Goal: Download file/media

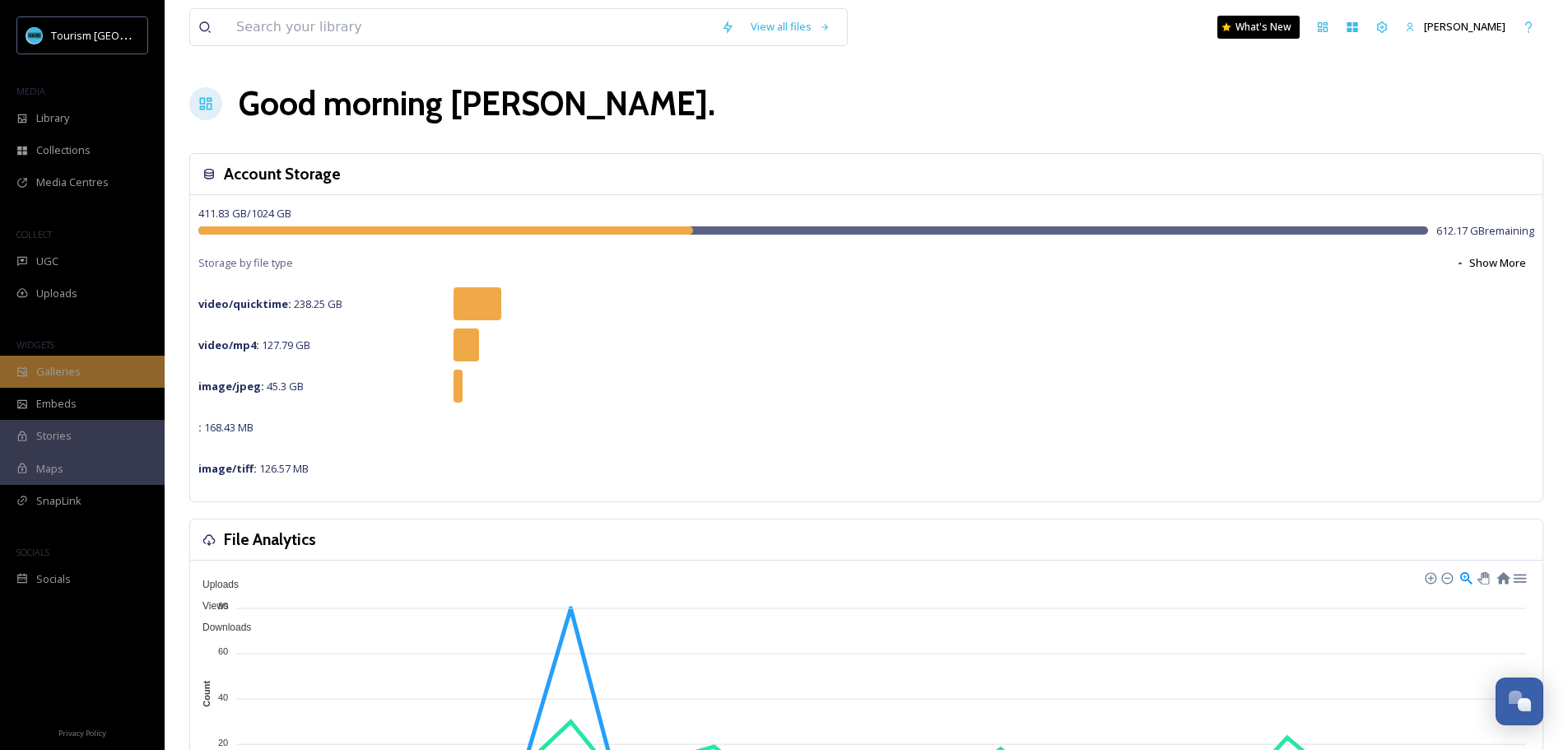
click at [72, 376] on span "Galleries" at bounding box center [59, 371] width 45 height 16
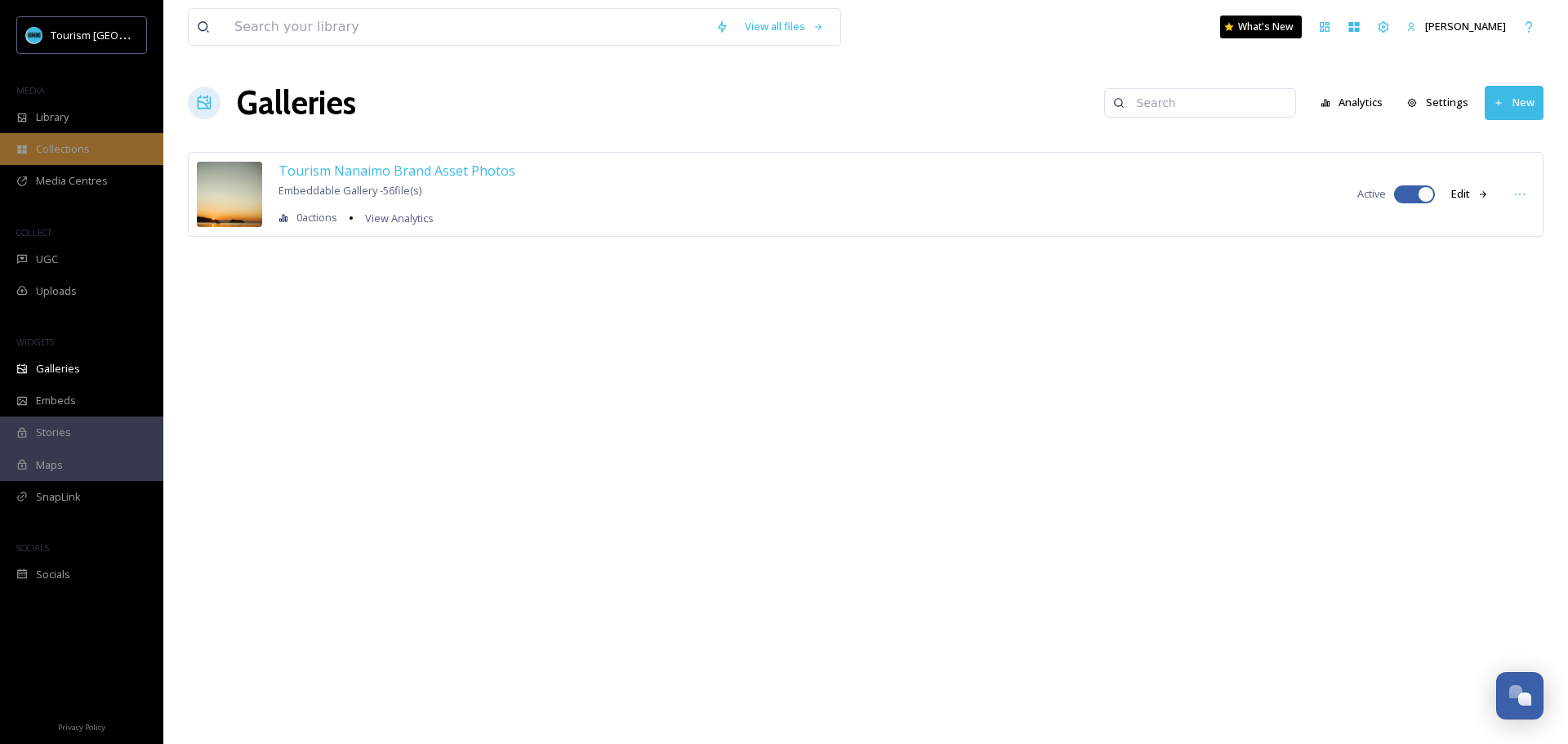
click at [59, 150] on span "Collections" at bounding box center [63, 149] width 54 height 16
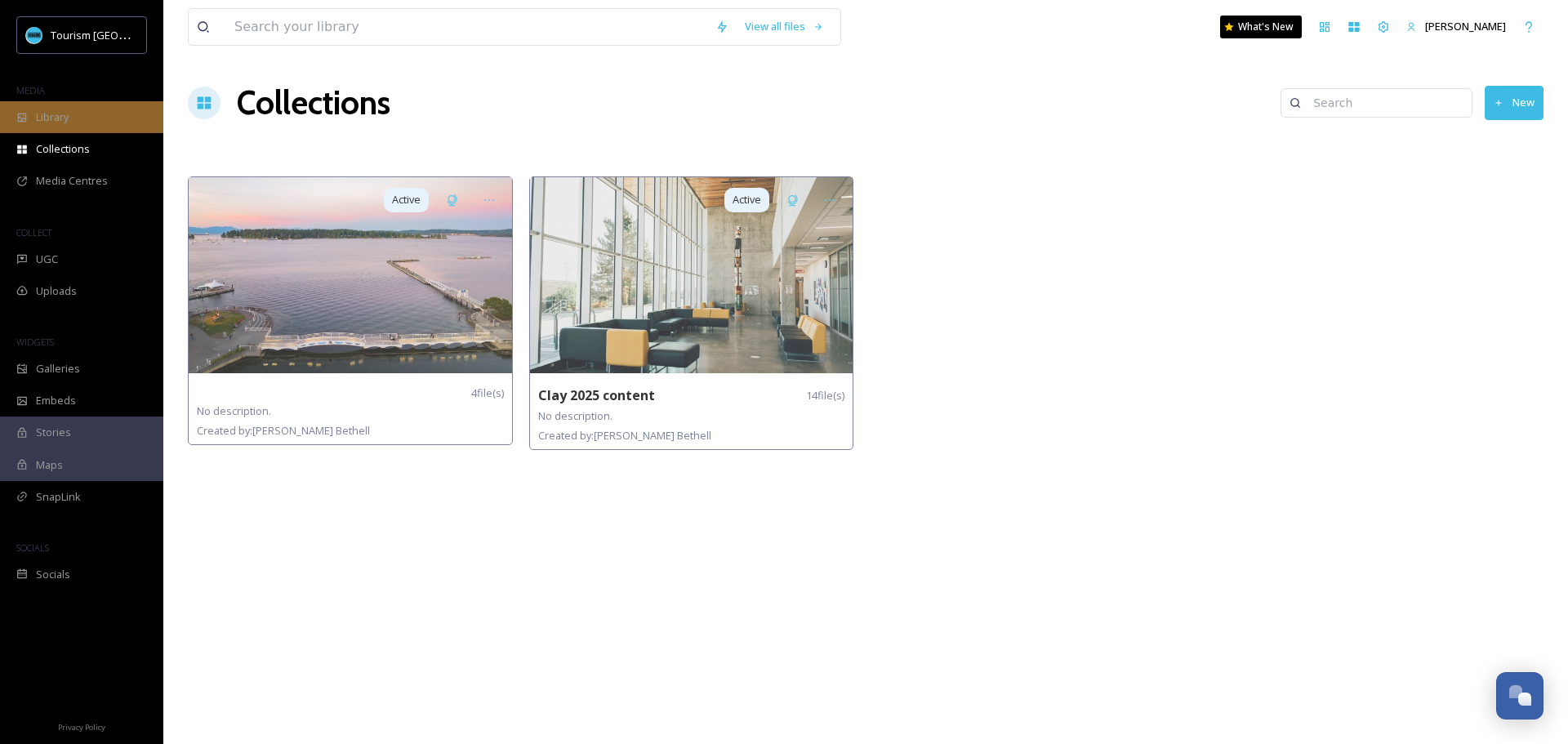
click at [61, 126] on div "Library" at bounding box center [81, 117] width 163 height 32
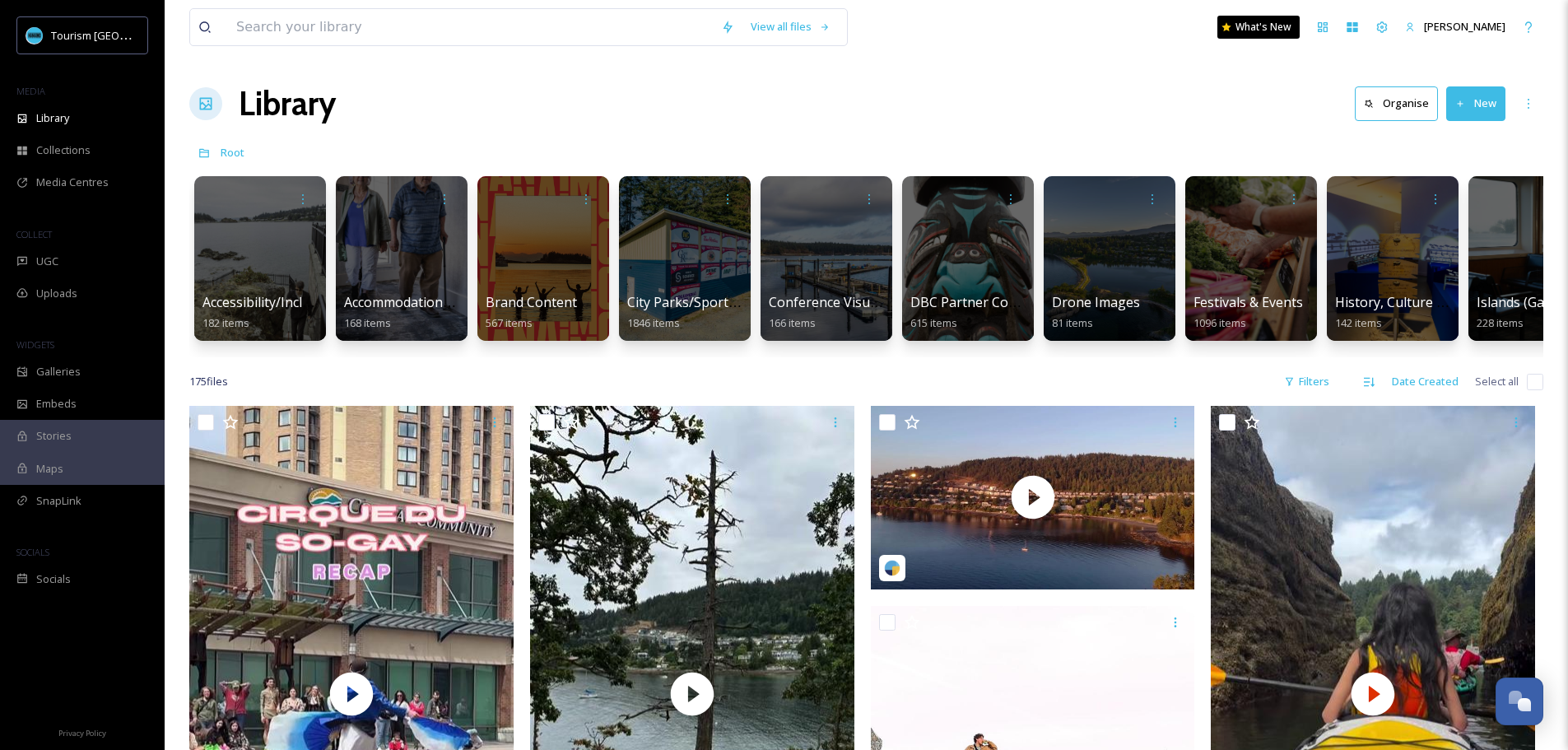
click at [531, 271] on div at bounding box center [542, 259] width 134 height 168
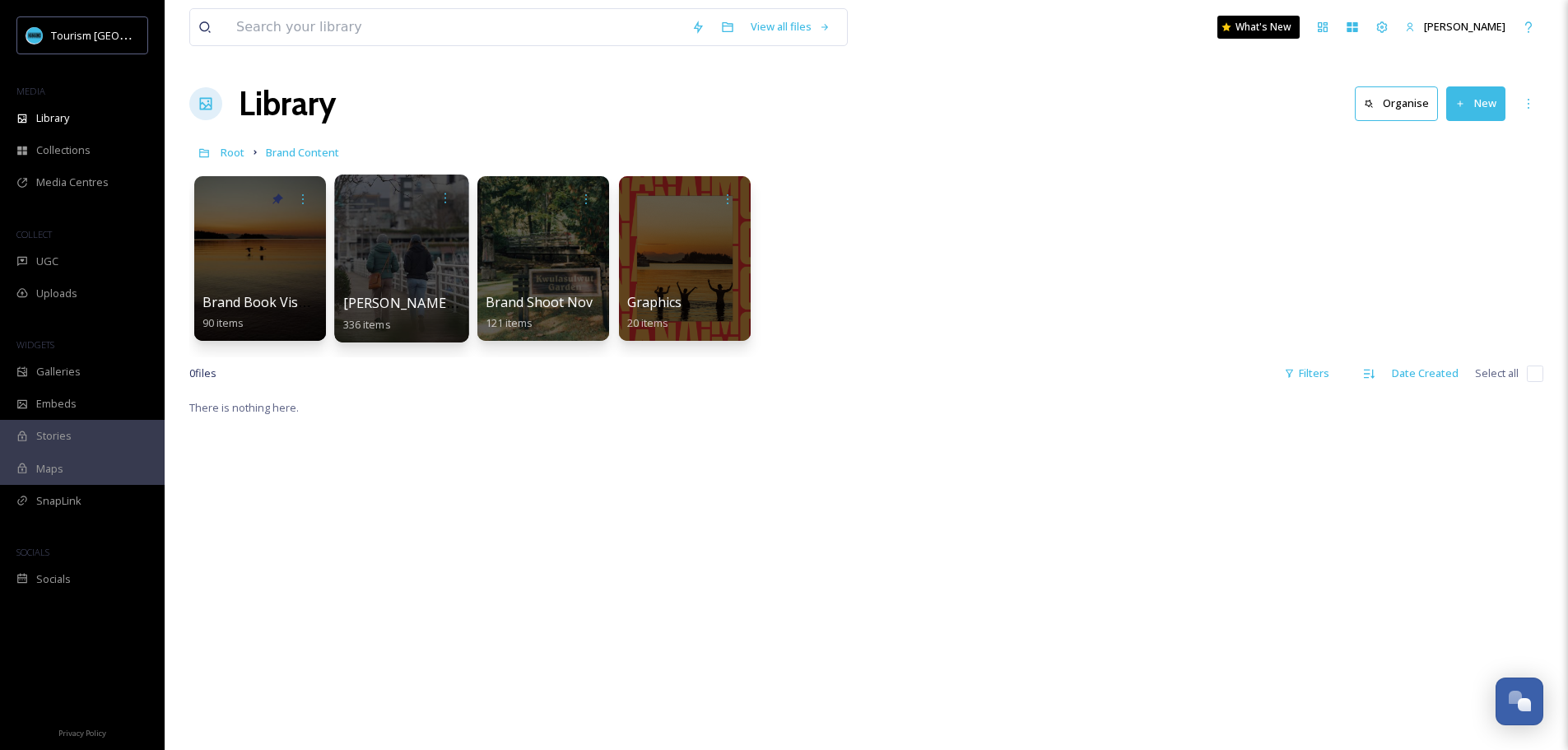
click at [439, 270] on div at bounding box center [401, 259] width 134 height 168
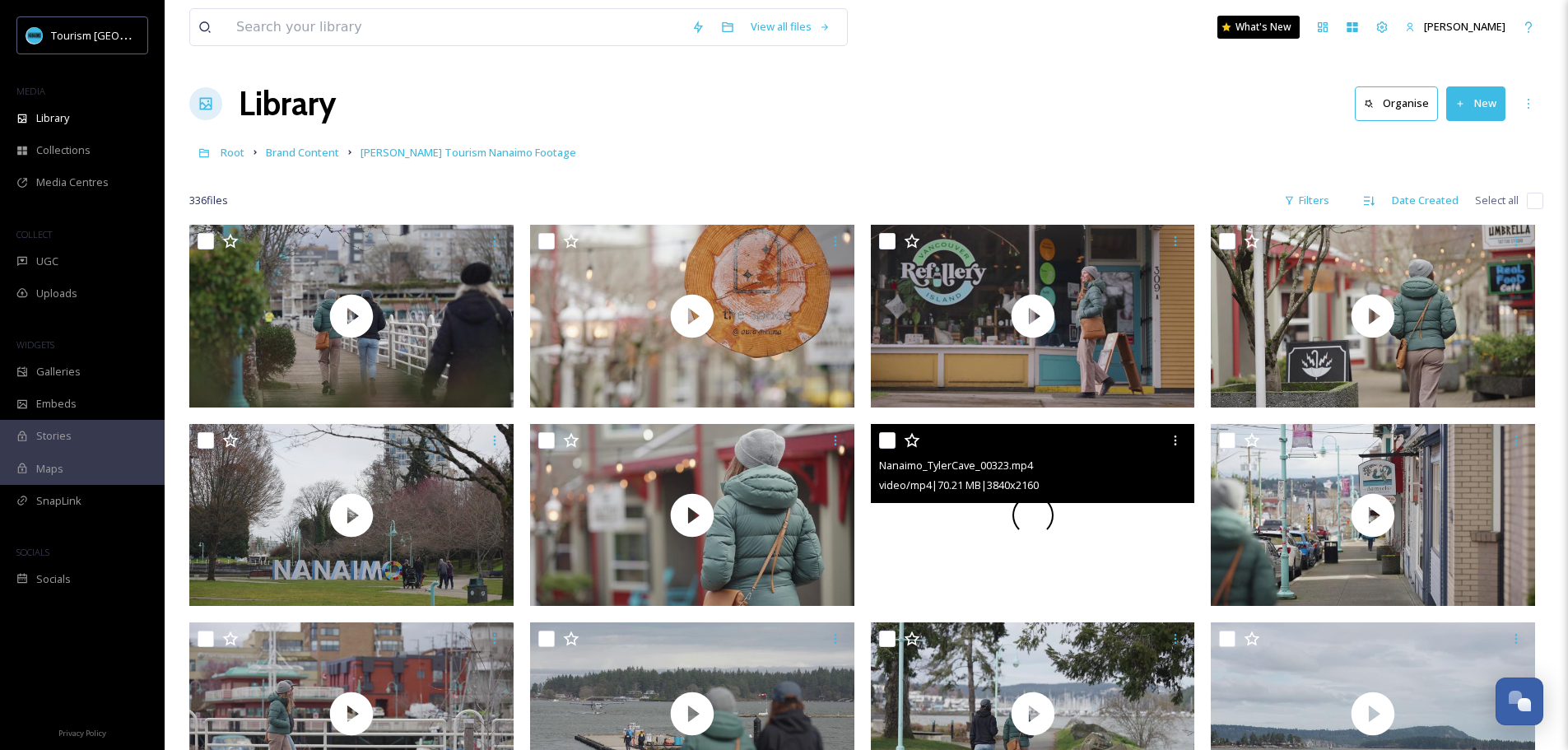
click at [1039, 513] on span at bounding box center [1031, 515] width 40 height 40
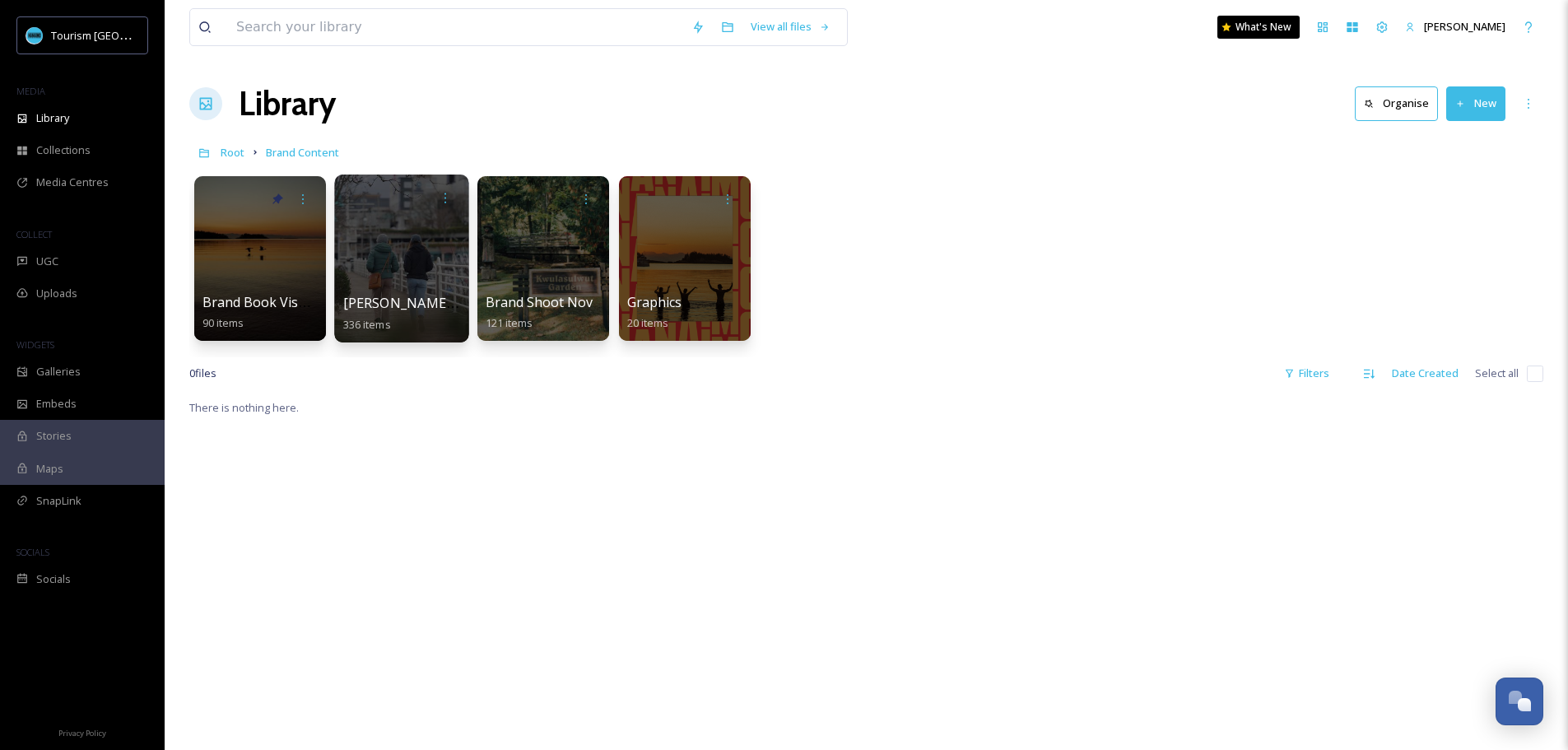
click at [432, 260] on div at bounding box center [401, 259] width 134 height 168
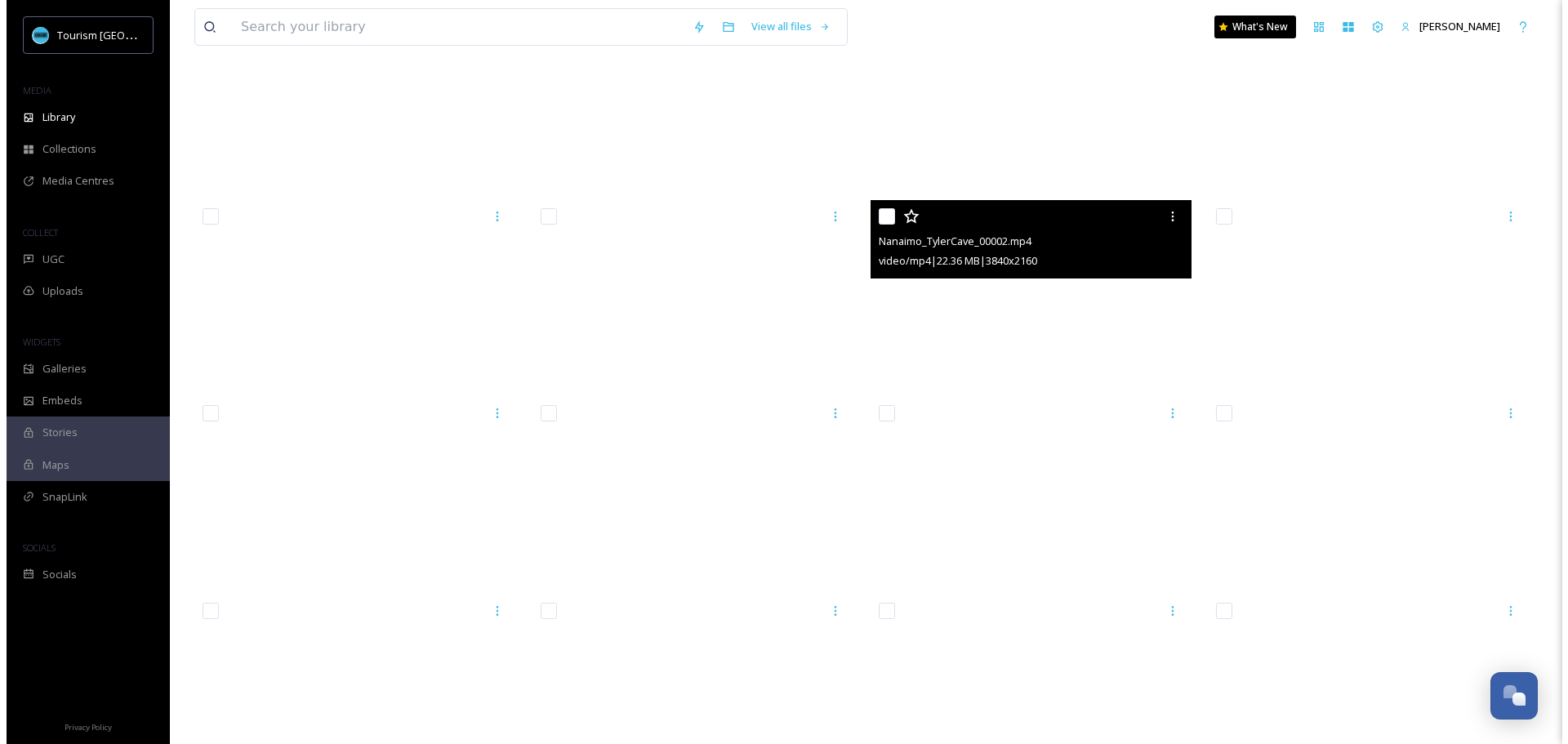
scroll to position [16070, 0]
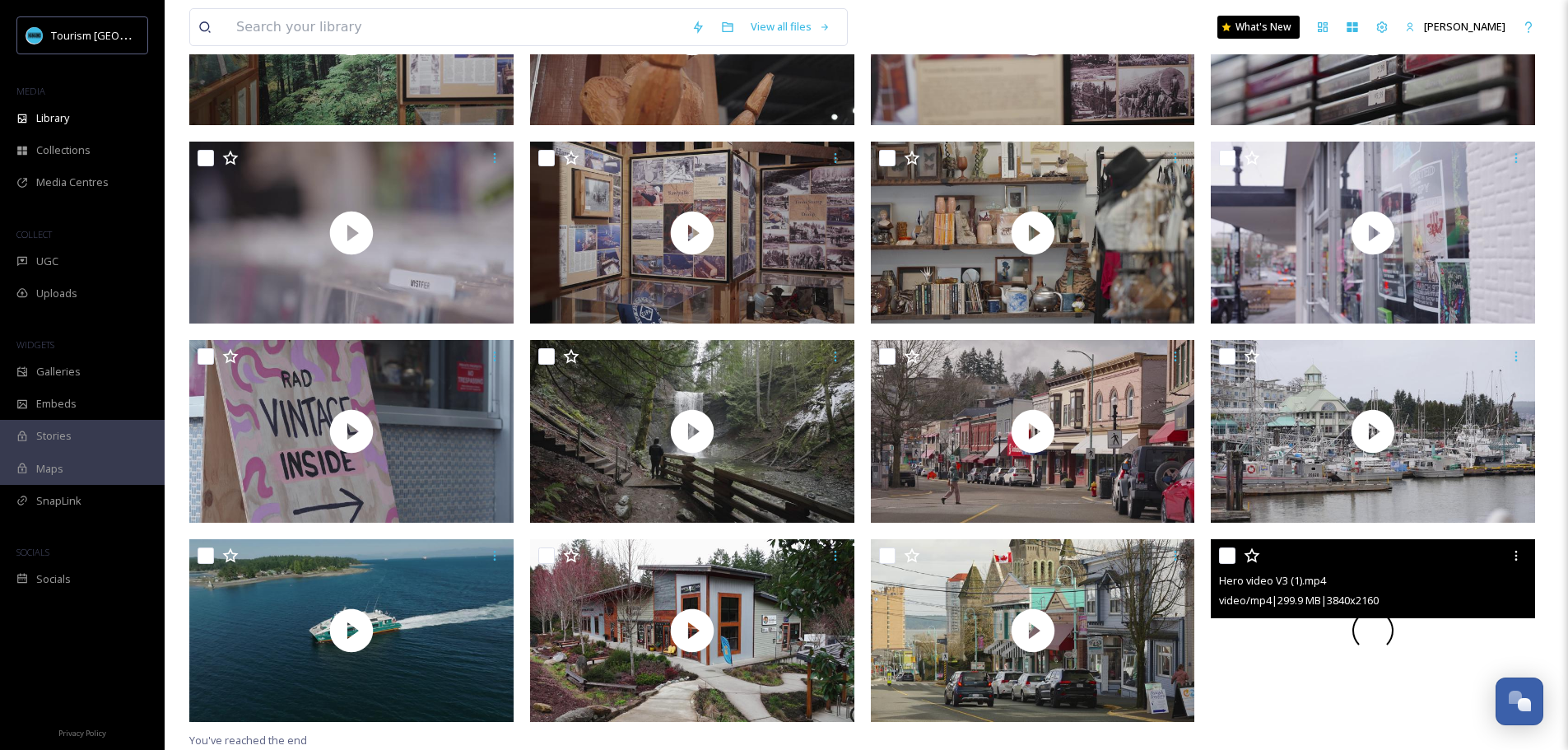
click at [1431, 649] on div at bounding box center [1373, 631] width 325 height 182
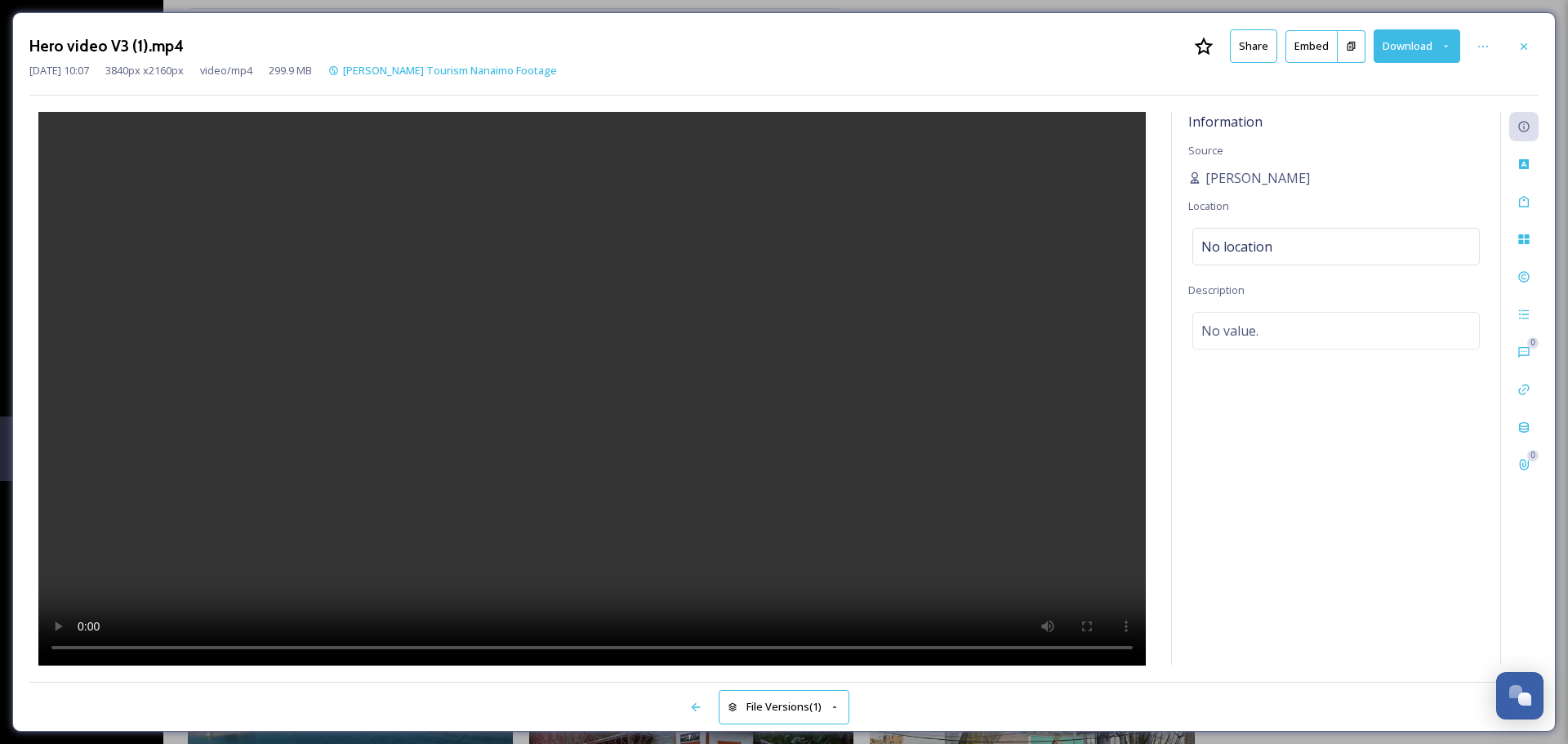
click at [1444, 54] on button "Download" at bounding box center [1417, 46] width 87 height 33
click at [1256, 42] on button "Share" at bounding box center [1253, 46] width 47 height 33
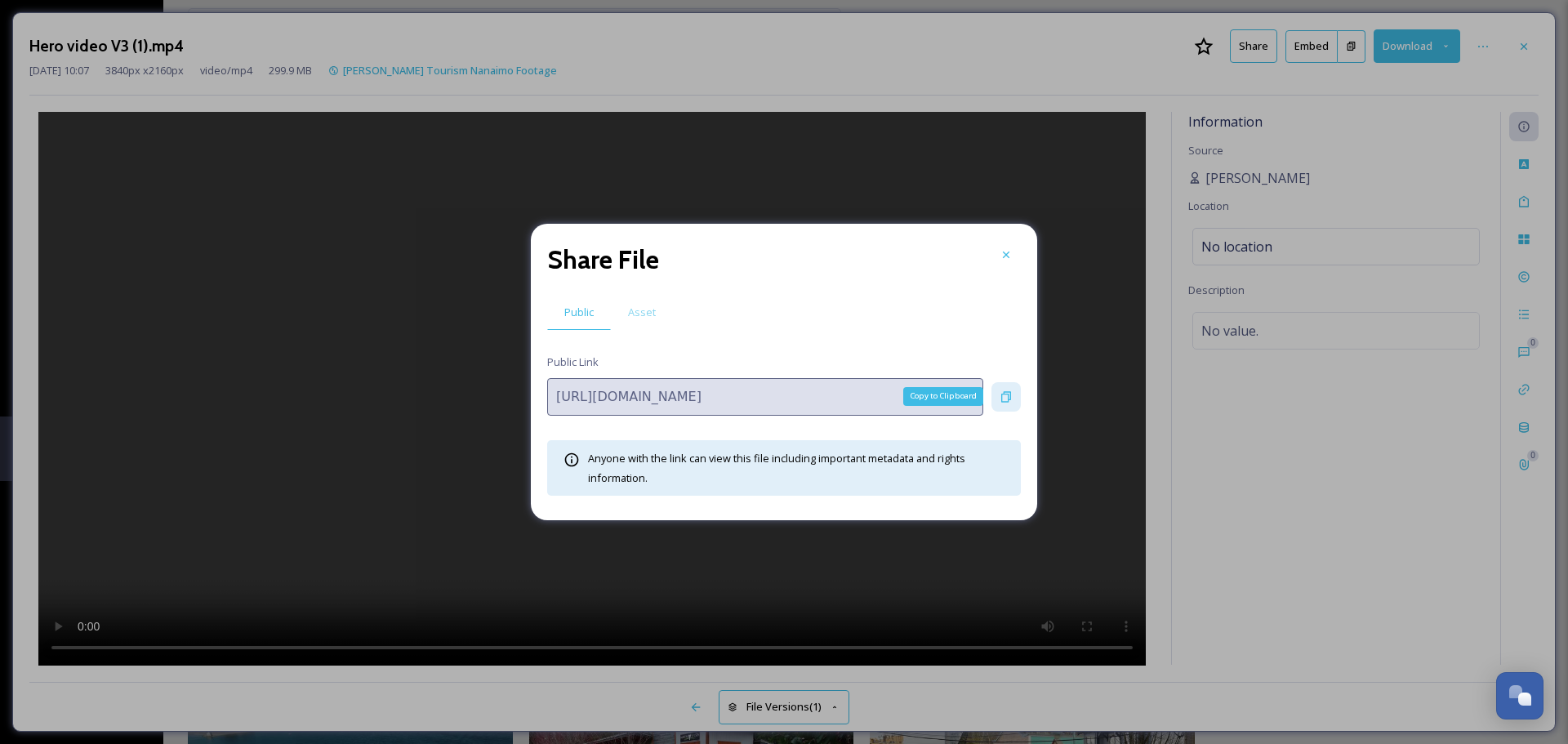
click at [1004, 396] on icon at bounding box center [1006, 397] width 13 height 13
click at [1015, 395] on div at bounding box center [1006, 397] width 30 height 30
